Goal: Information Seeking & Learning: Check status

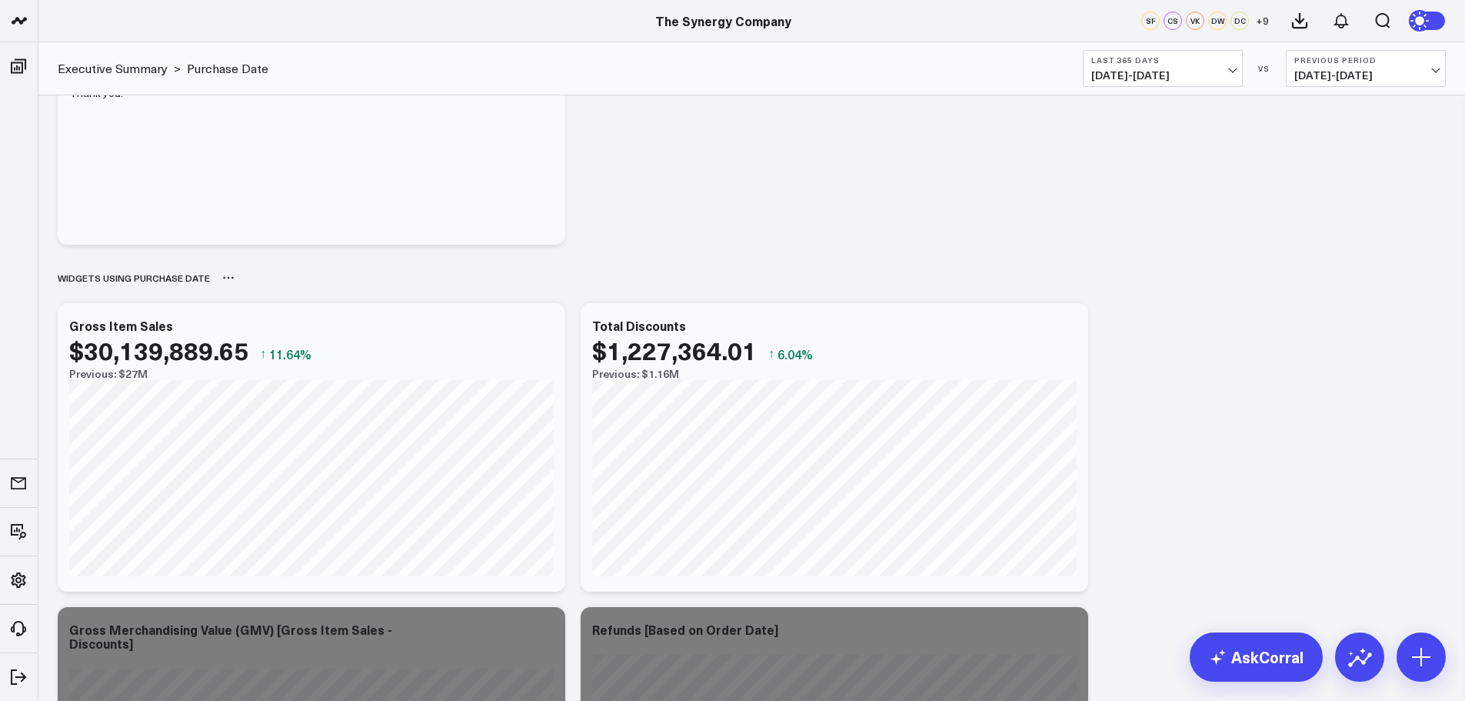
scroll to position [231, 0]
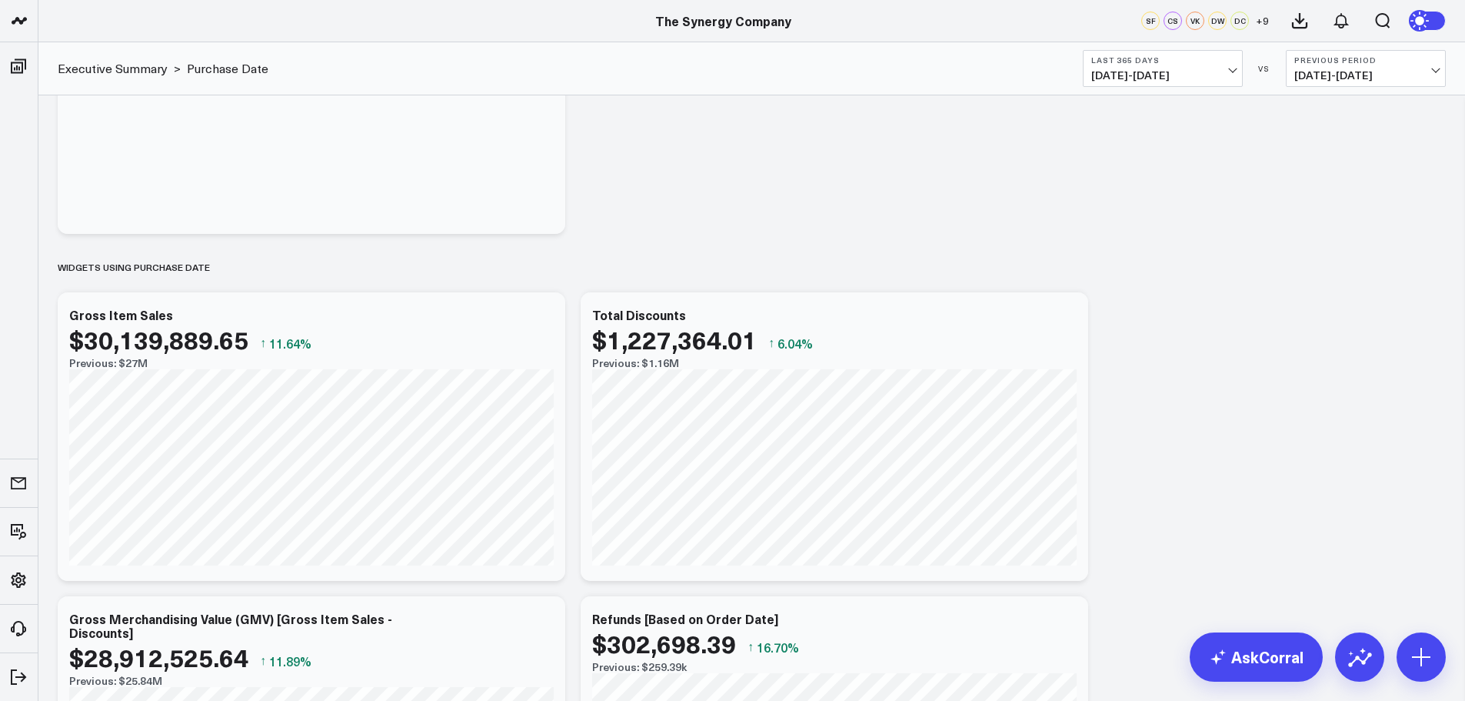
click at [1231, 73] on span "09/08/24 - 09/07/25" at bounding box center [1162, 75] width 143 height 12
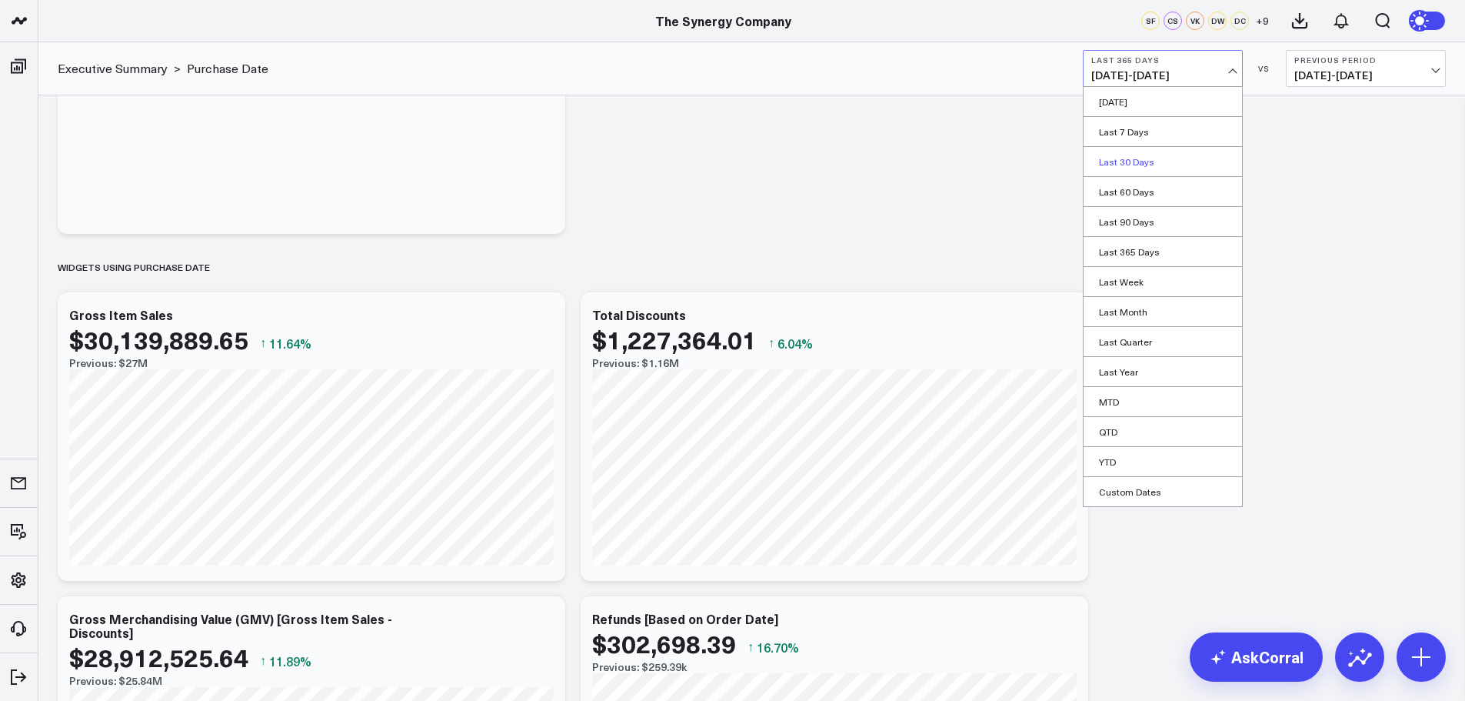
click at [1161, 160] on link "Last 30 Days" at bounding box center [1163, 161] width 158 height 29
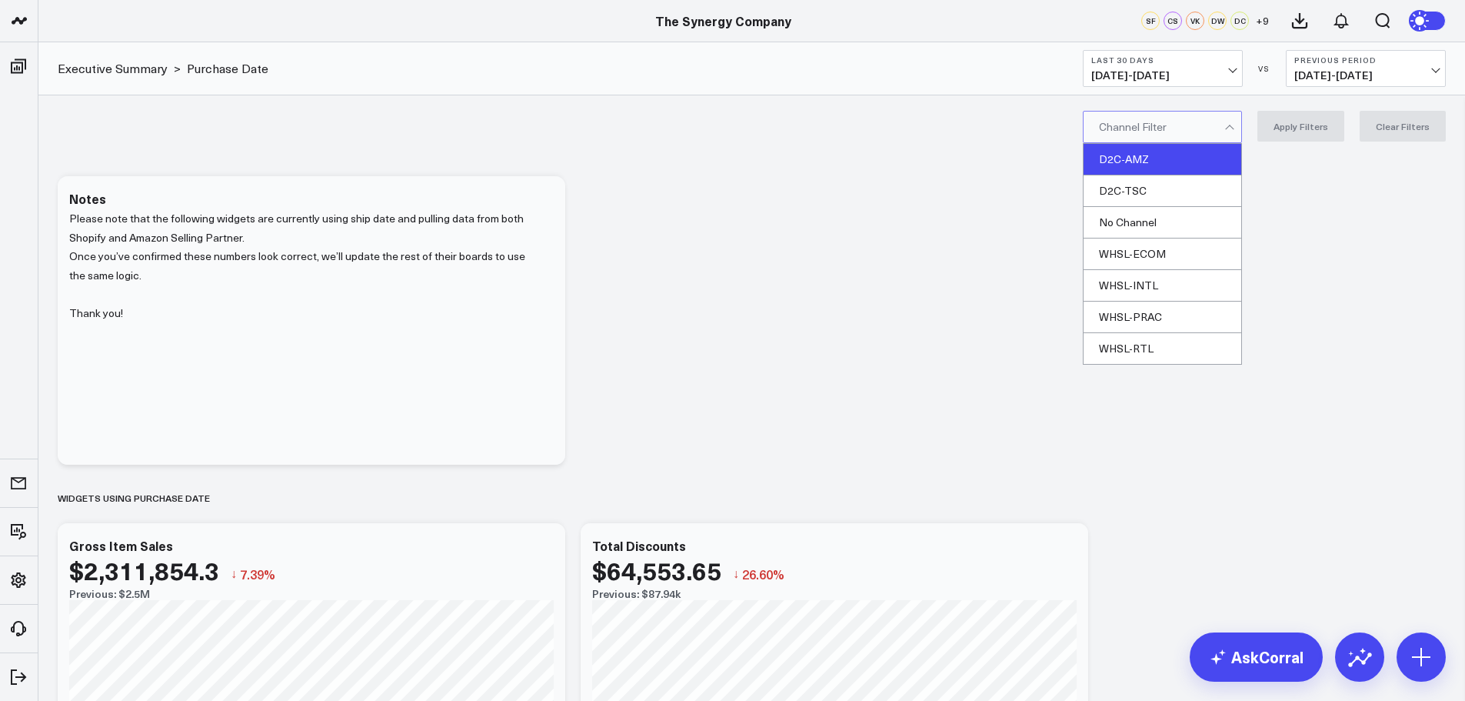
click at [1139, 155] on div "D2C-AMZ" at bounding box center [1163, 160] width 158 height 32
click at [1311, 129] on button "Apply Filters" at bounding box center [1300, 126] width 87 height 31
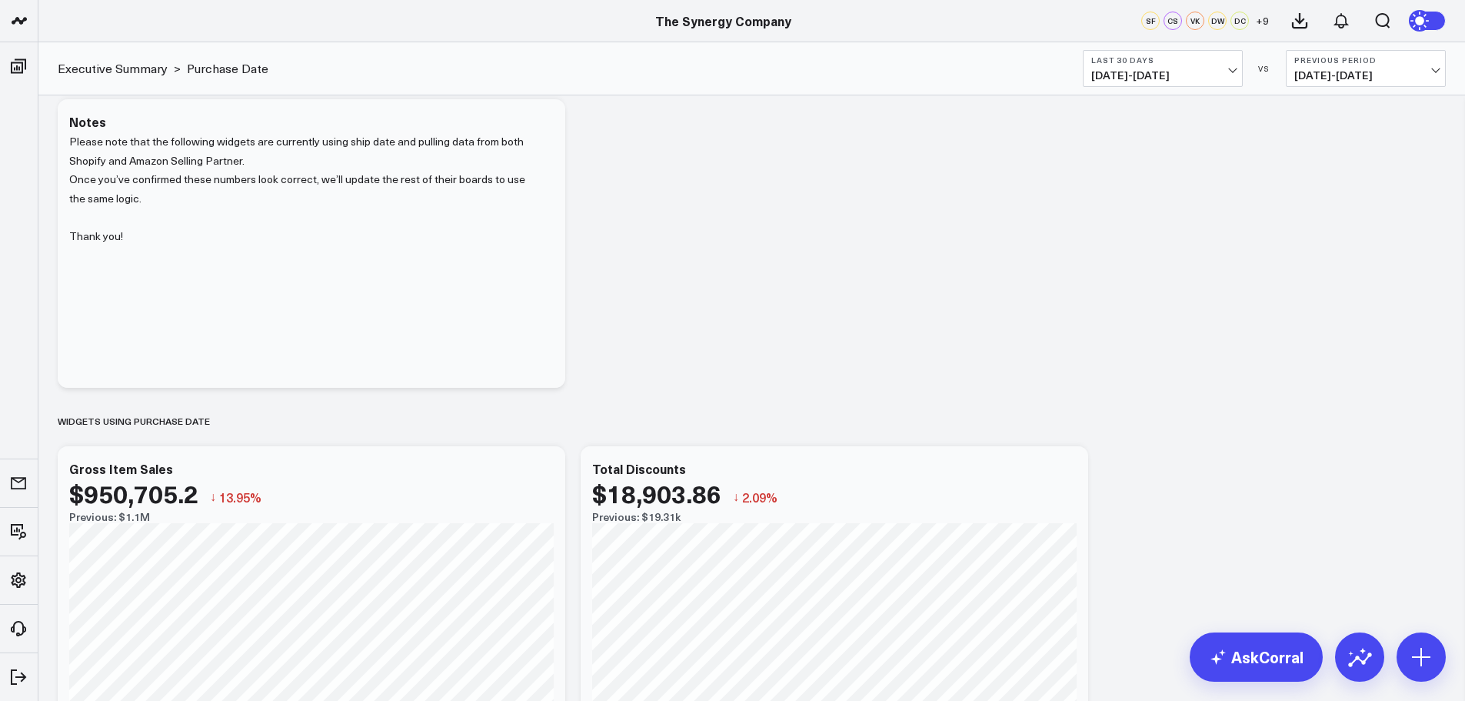
scroll to position [154, 0]
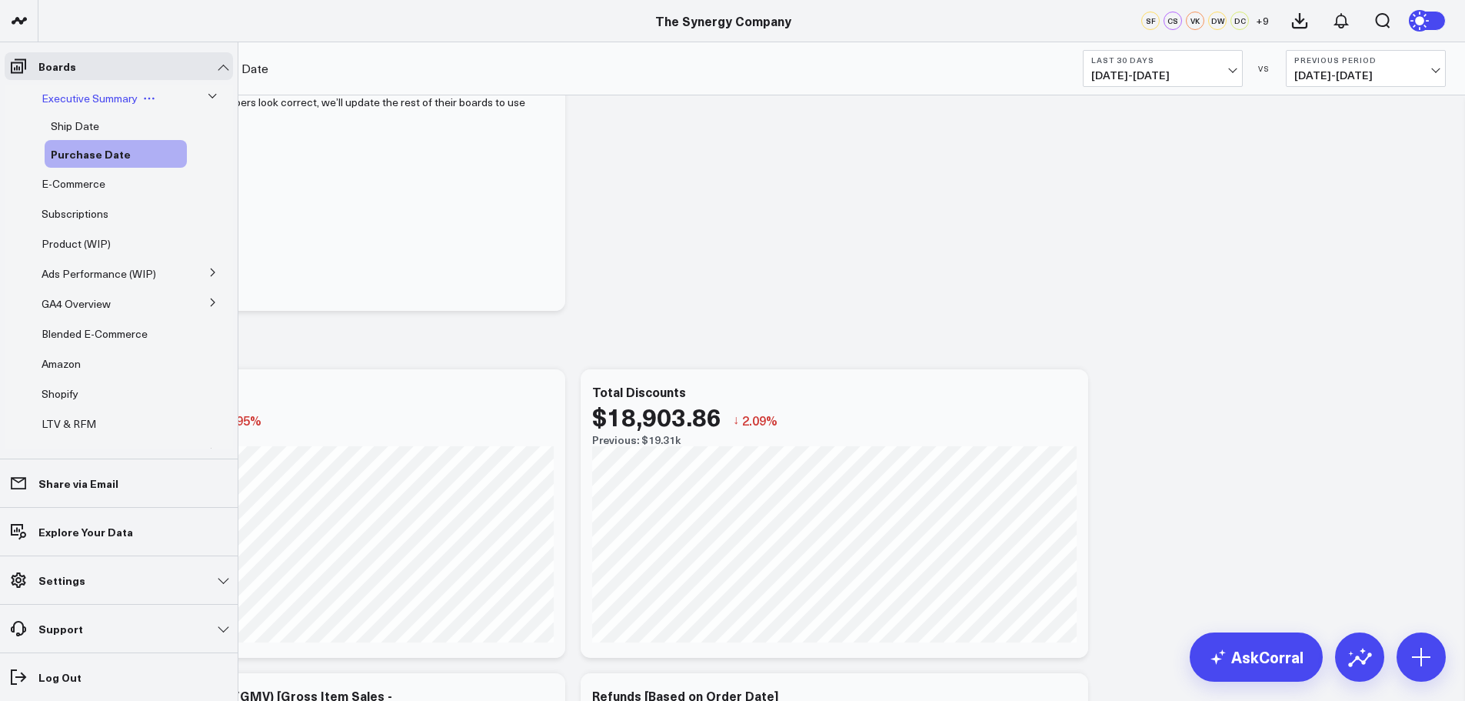
click at [98, 97] on span "Executive Summary" at bounding box center [90, 98] width 96 height 15
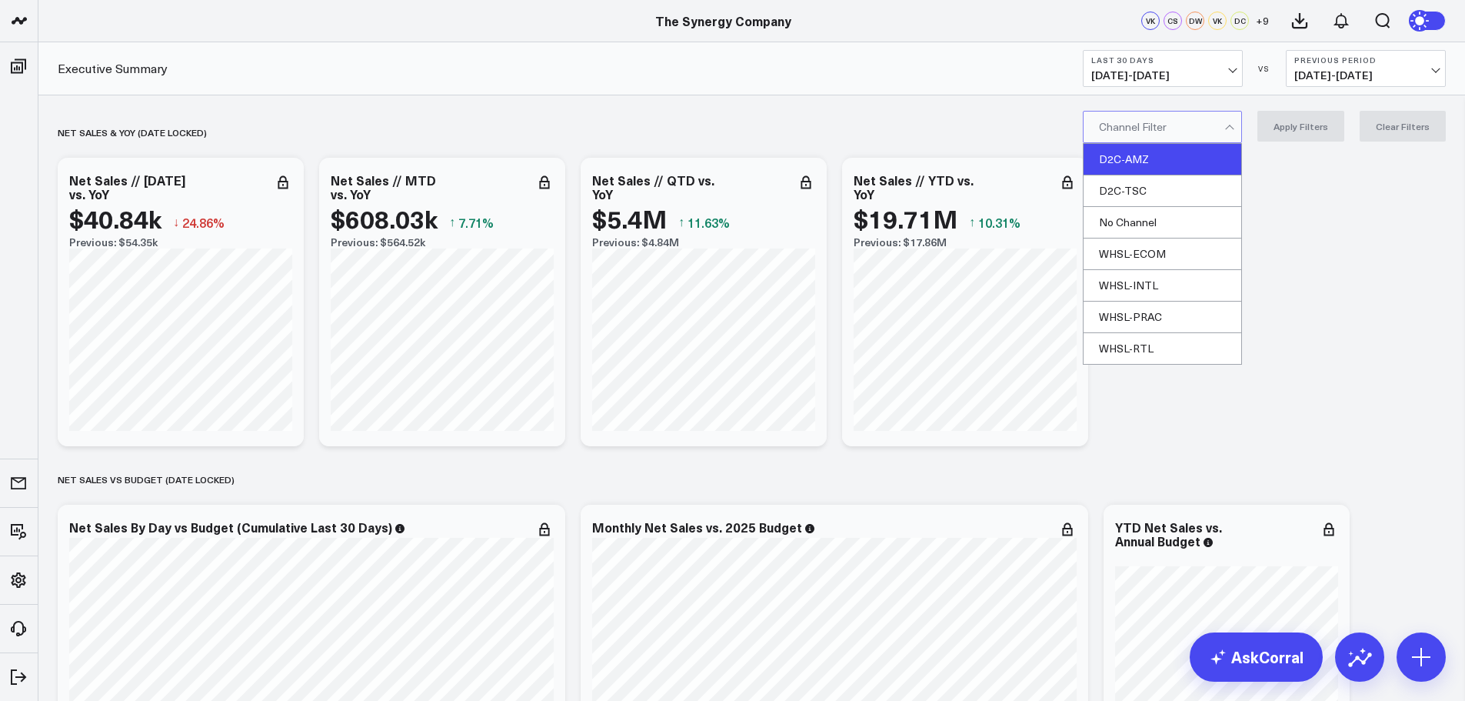
click at [1155, 161] on div "D2C-AMZ" at bounding box center [1163, 160] width 158 height 32
click at [1275, 124] on button "Apply Filters" at bounding box center [1300, 126] width 87 height 31
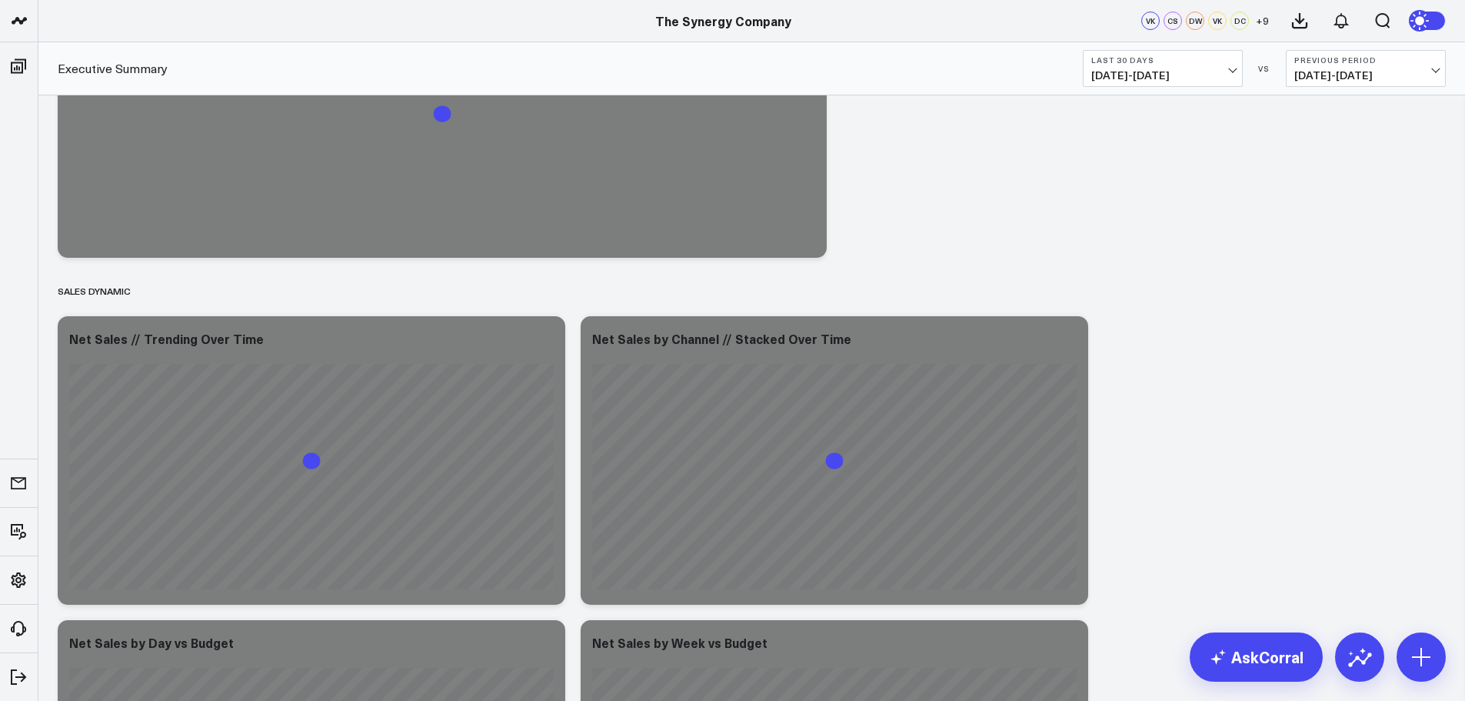
scroll to position [923, 0]
